Goal: Check status

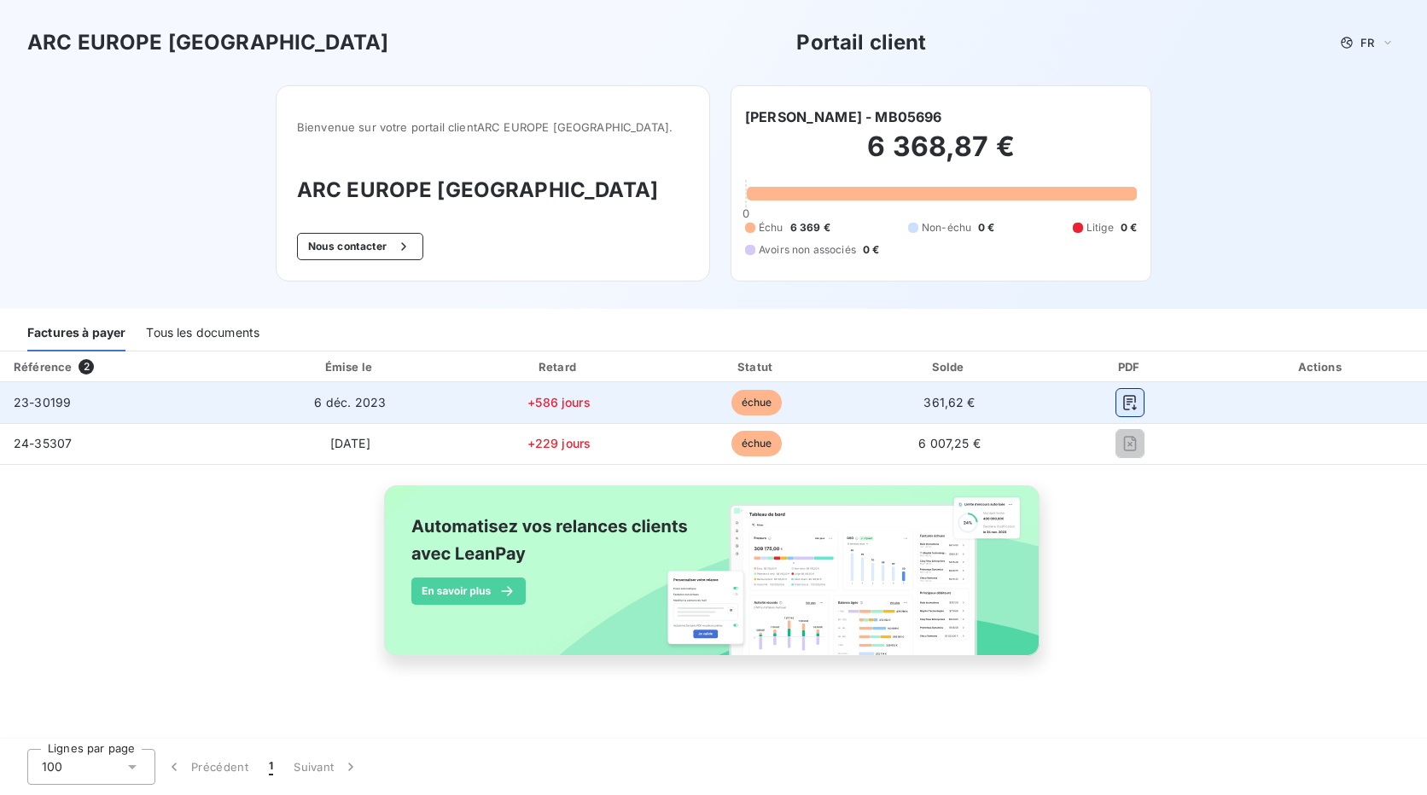
click at [1128, 408] on icon "button" at bounding box center [1129, 402] width 17 height 17
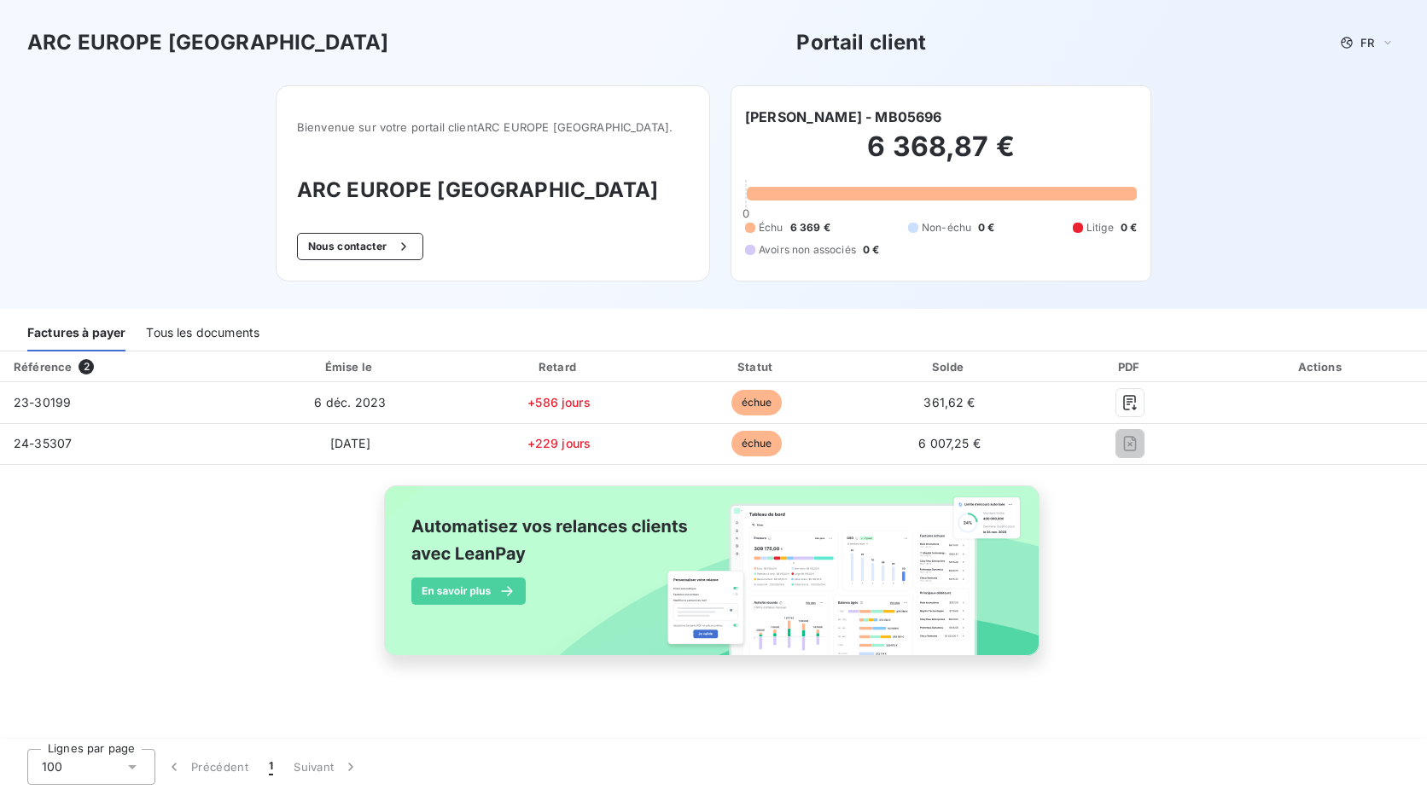
click at [204, 567] on div "Référence 2 Émise le Retard Statut Solde PDF Actions 23-30199 [DATE] +586 jours…" at bounding box center [713, 524] width 1427 height 344
click at [204, 337] on div "Tous les documents" at bounding box center [202, 334] width 113 height 36
